Goal: Understand process/instructions

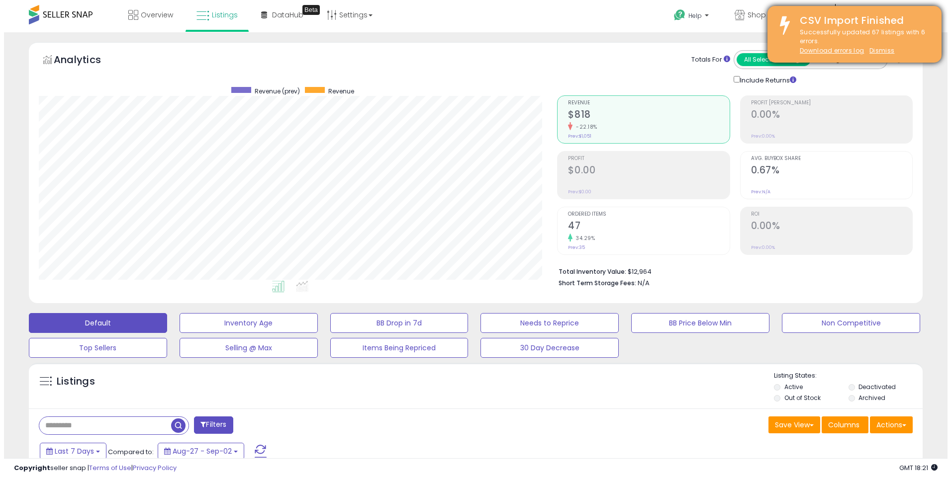
scroll to position [204, 519]
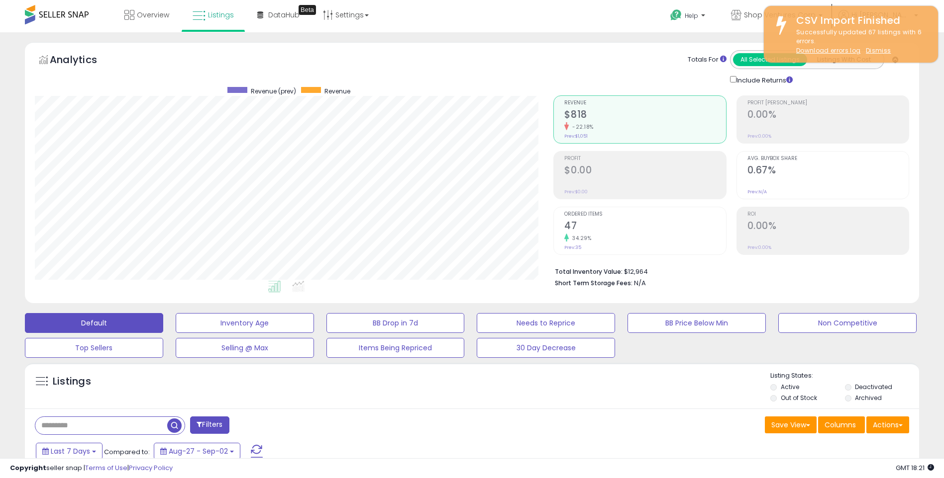
click at [568, 68] on div "Totals For All Selected Listings Listings With Cost Include Returns" at bounding box center [727, 67] width 348 height 35
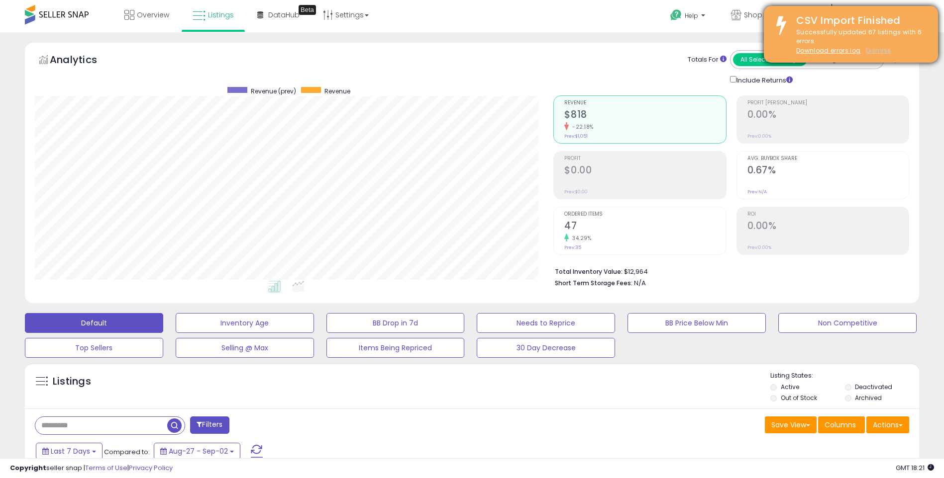
click at [874, 51] on u "Dismiss" at bounding box center [877, 50] width 25 height 8
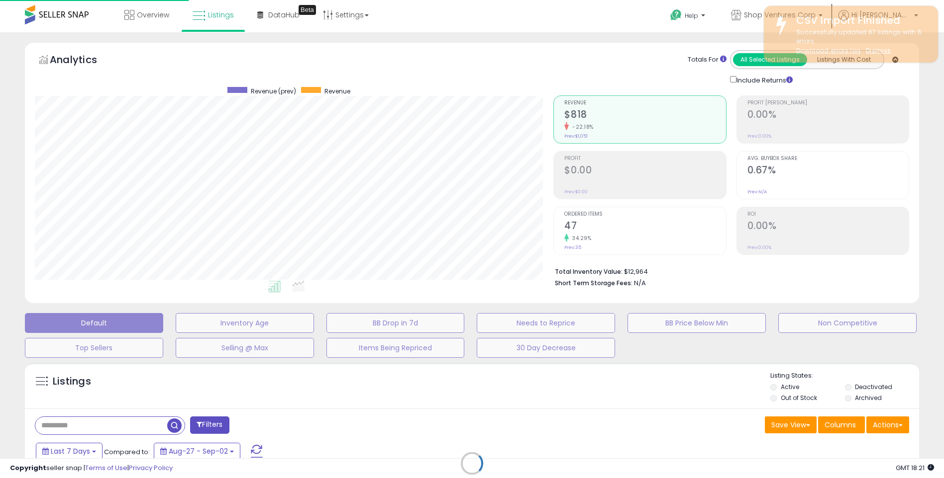
click at [541, 63] on div "Analytics Totals For All Selected Listings Listings With Cost Include Returns" at bounding box center [472, 67] width 874 height 35
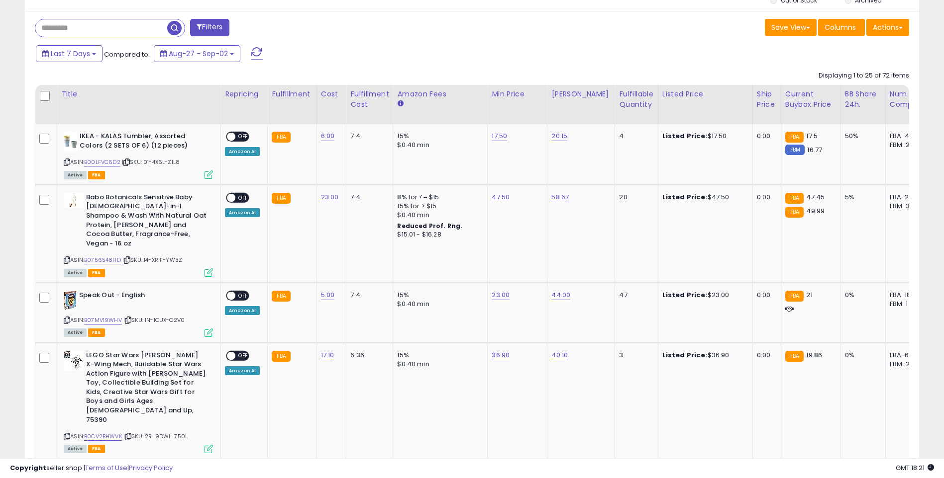
scroll to position [0, 0]
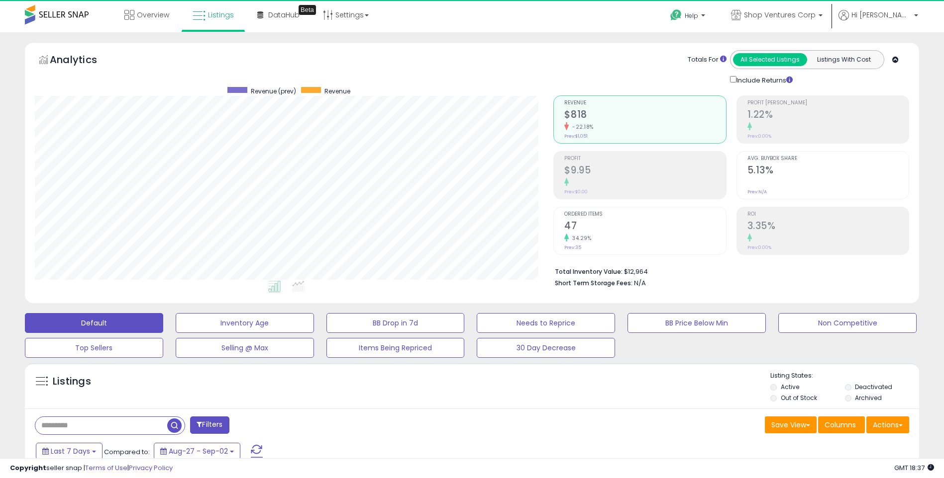
scroll to position [204, 519]
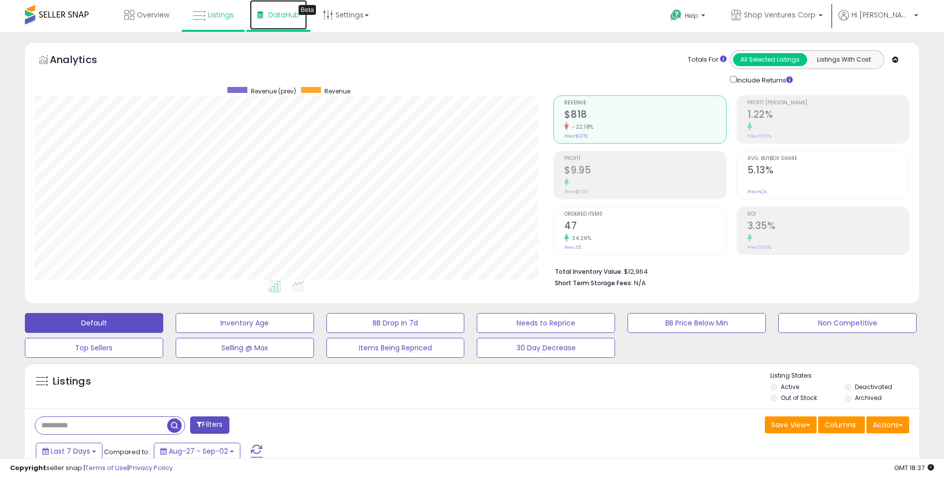
click at [276, 13] on span "DataHub" at bounding box center [283, 15] width 31 height 10
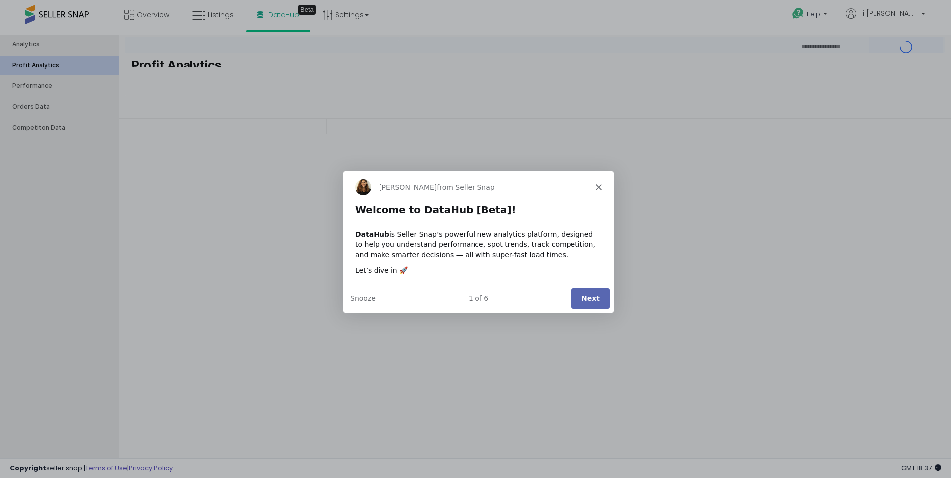
type input "***"
click at [596, 297] on button "Next" at bounding box center [590, 298] width 38 height 20
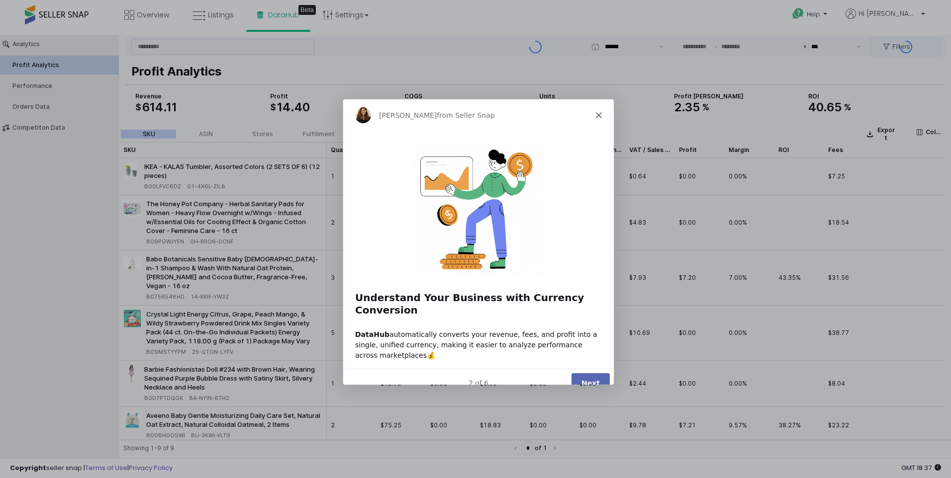
click at [585, 373] on button "Next" at bounding box center [590, 383] width 38 height 20
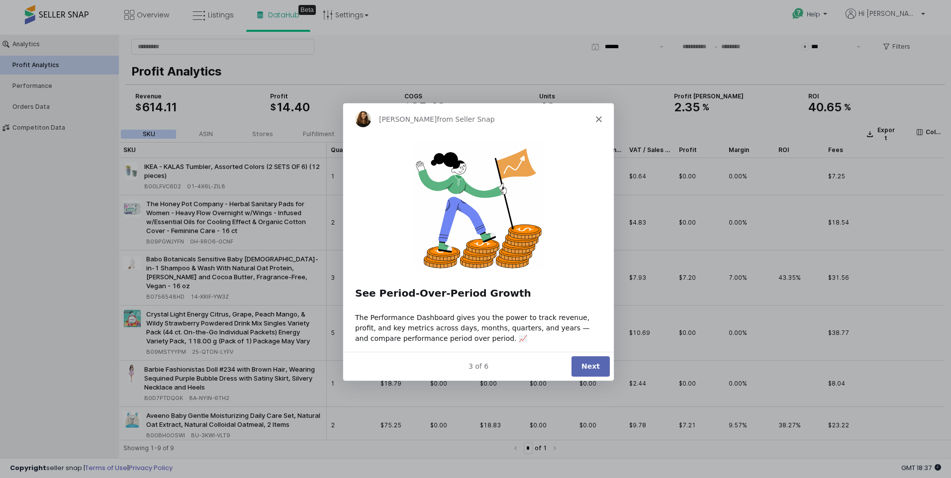
click at [586, 362] on button "Next" at bounding box center [590, 366] width 38 height 20
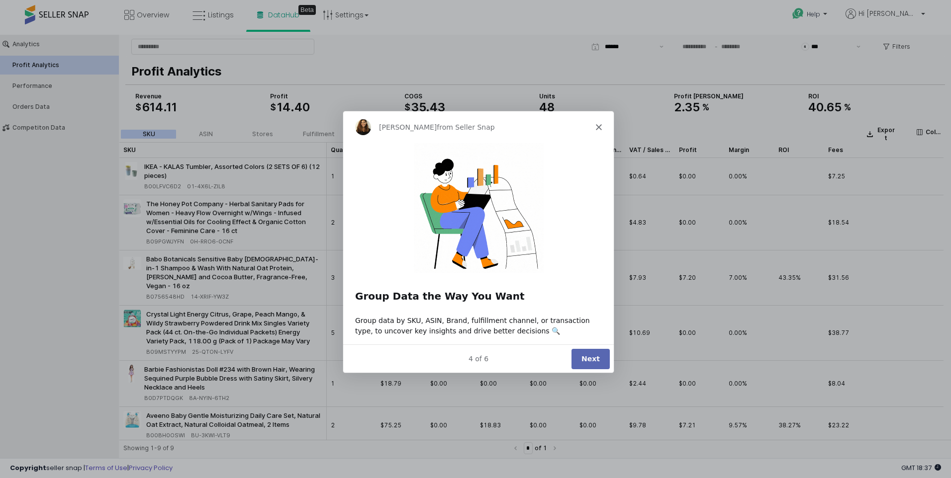
click at [586, 362] on button "Next" at bounding box center [590, 358] width 38 height 20
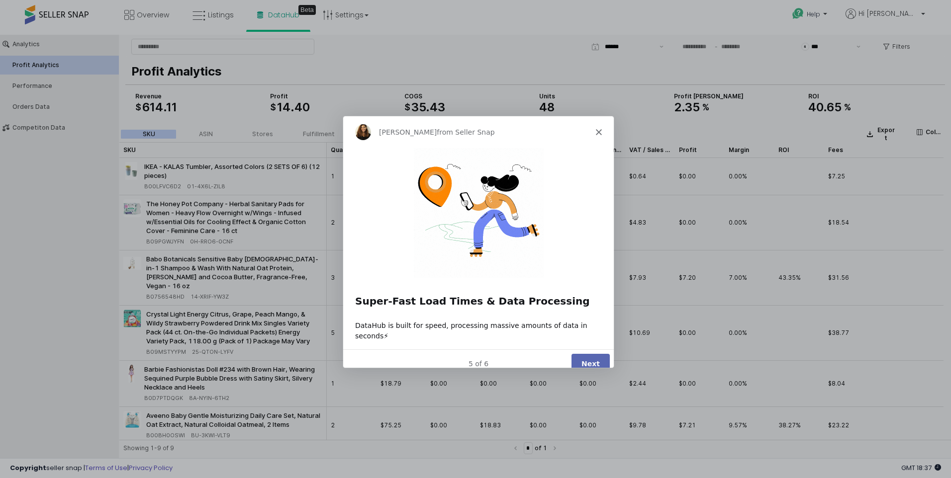
click at [586, 357] on button "Next" at bounding box center [590, 364] width 38 height 20
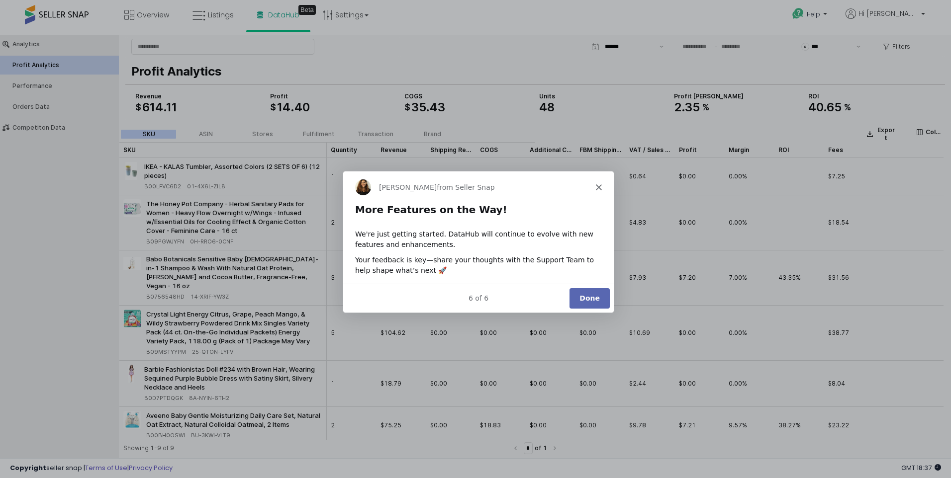
click at [590, 299] on button "Done" at bounding box center [589, 298] width 40 height 20
